Goal: Navigation & Orientation: Find specific page/section

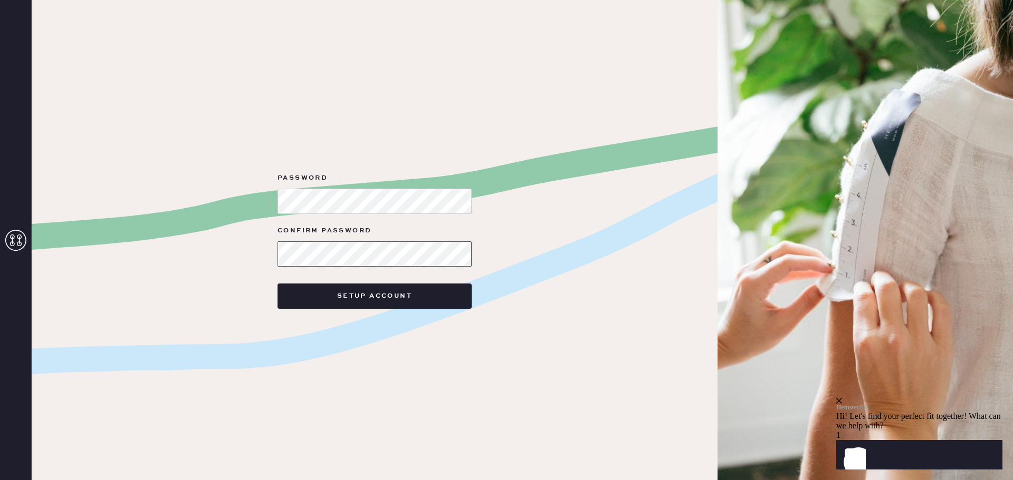
click at [277, 284] on button "Setup Account" at bounding box center [374, 296] width 194 height 25
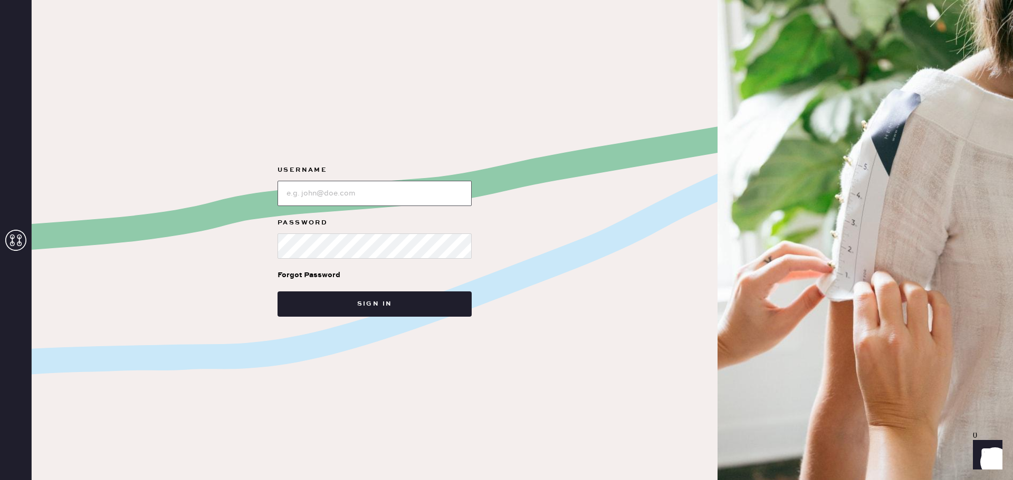
click at [357, 191] on input "loginName" at bounding box center [374, 193] width 194 height 25
type input "zoedaltonnye@gmail.com"
click at [277, 292] on button "Sign in" at bounding box center [374, 304] width 194 height 25
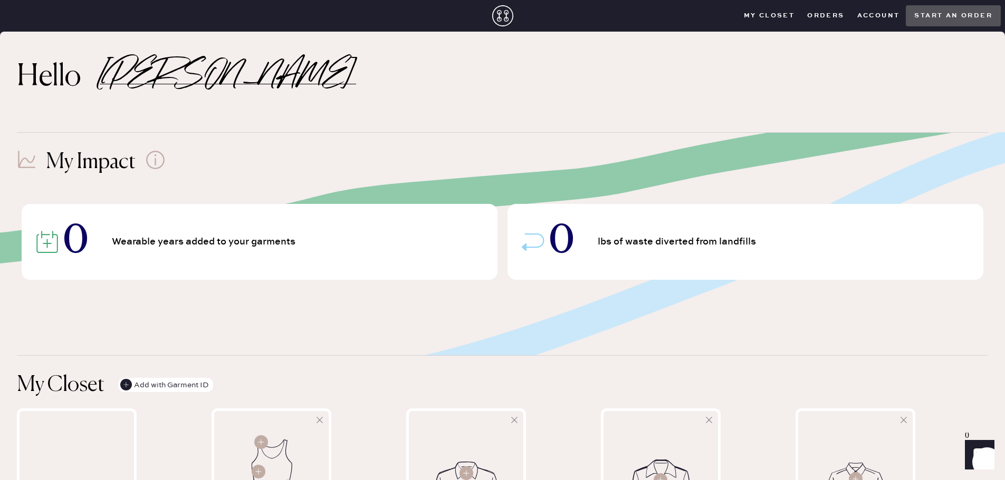
click at [829, 17] on button "Orders" at bounding box center [826, 16] width 50 height 16
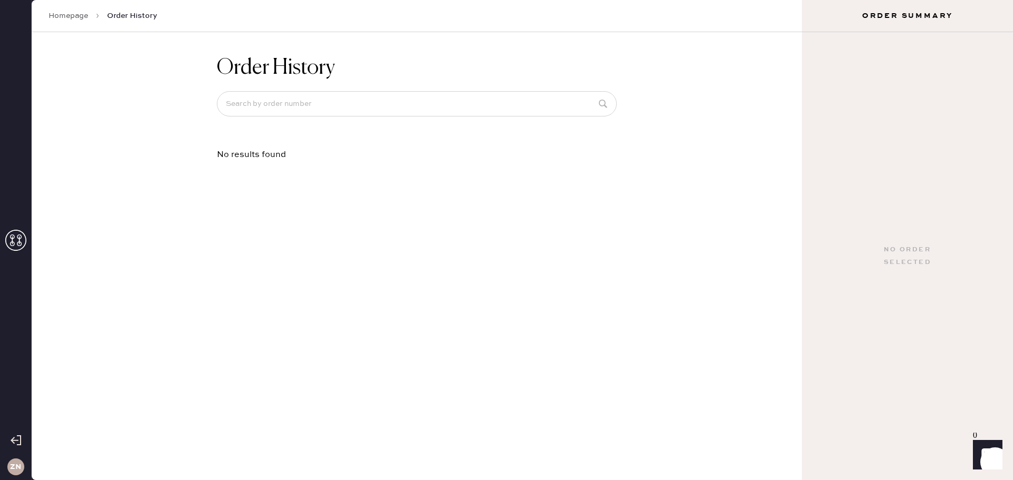
click at [71, 15] on link "Homepage" at bounding box center [69, 16] width 40 height 11
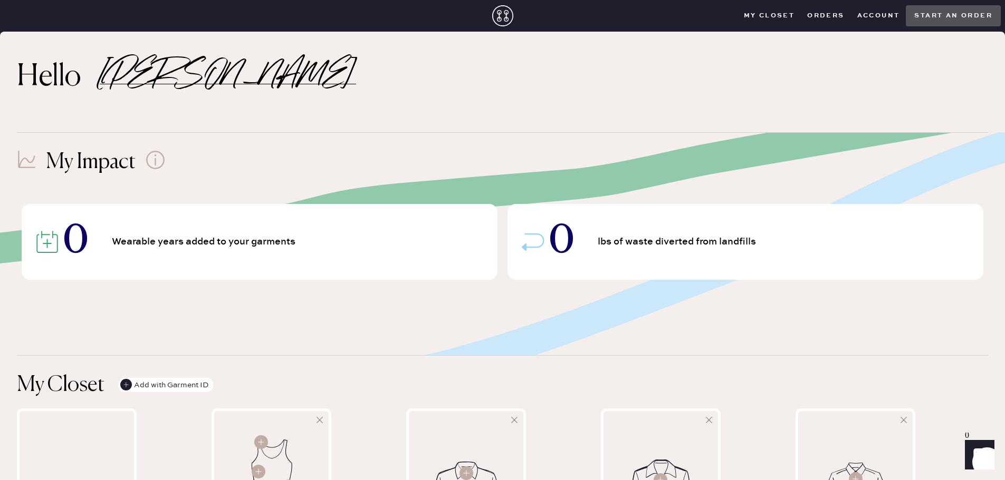
click at [789, 14] on closet "My Closet" at bounding box center [769, 16] width 64 height 16
